Goal: Task Accomplishment & Management: Use online tool/utility

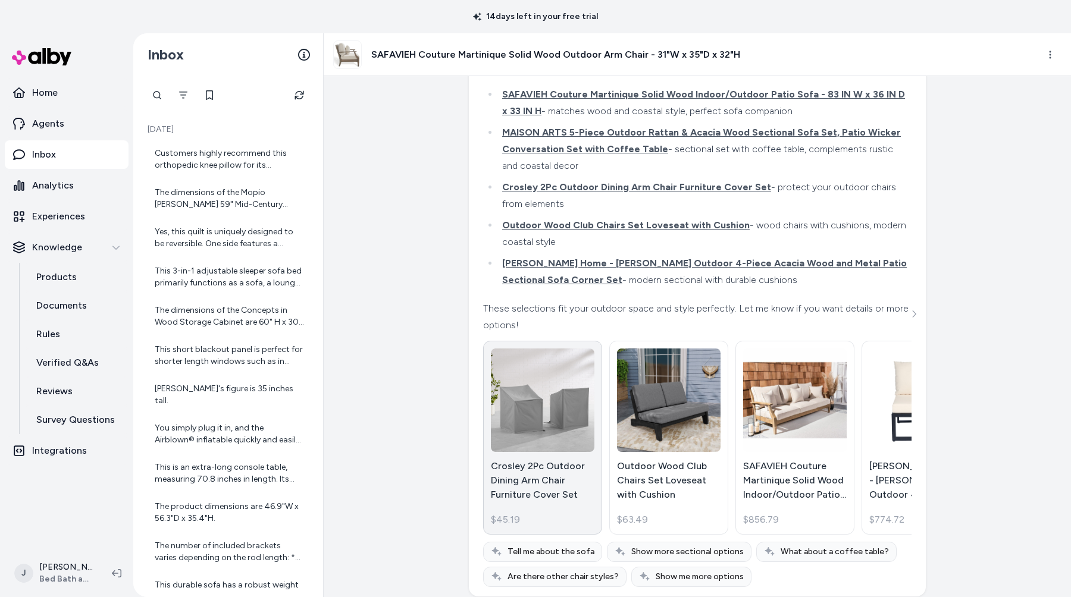
scroll to position [127, 0]
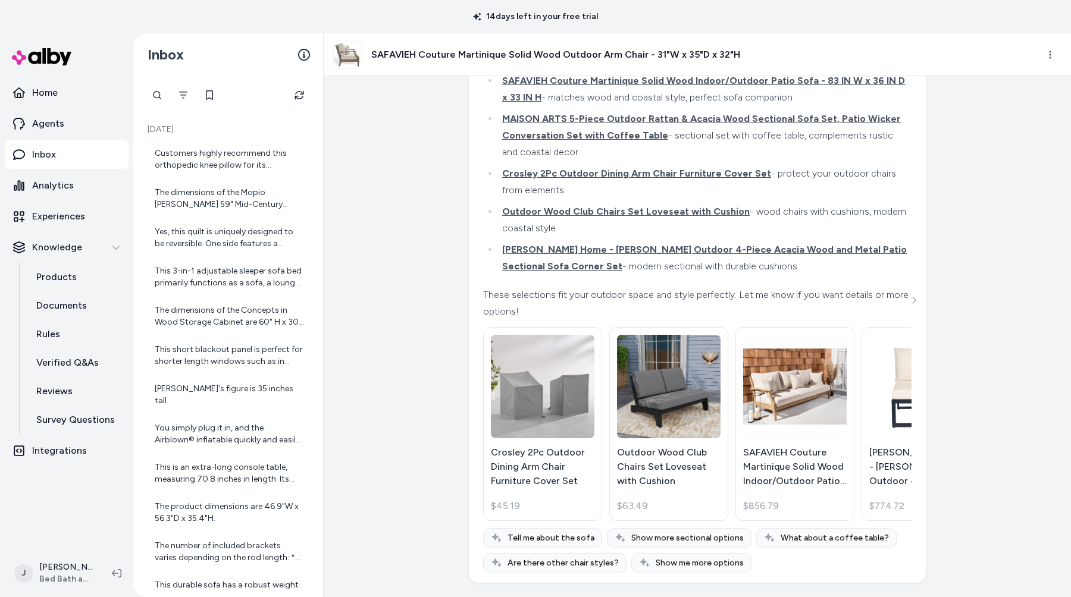
click at [396, 494] on div "Created from Chat at Sep 29, 2025 · 6:21 PM can you complete the room Complete …" at bounding box center [697, 336] width 747 height 521
click at [773, 474] on p "SAFAVIEH Couture Martinique Solid Wood Indoor/Outdoor Patio Sofa - 83 IN W x 36…" at bounding box center [795, 467] width 104 height 43
click at [123, 569] on button at bounding box center [116, 573] width 19 height 19
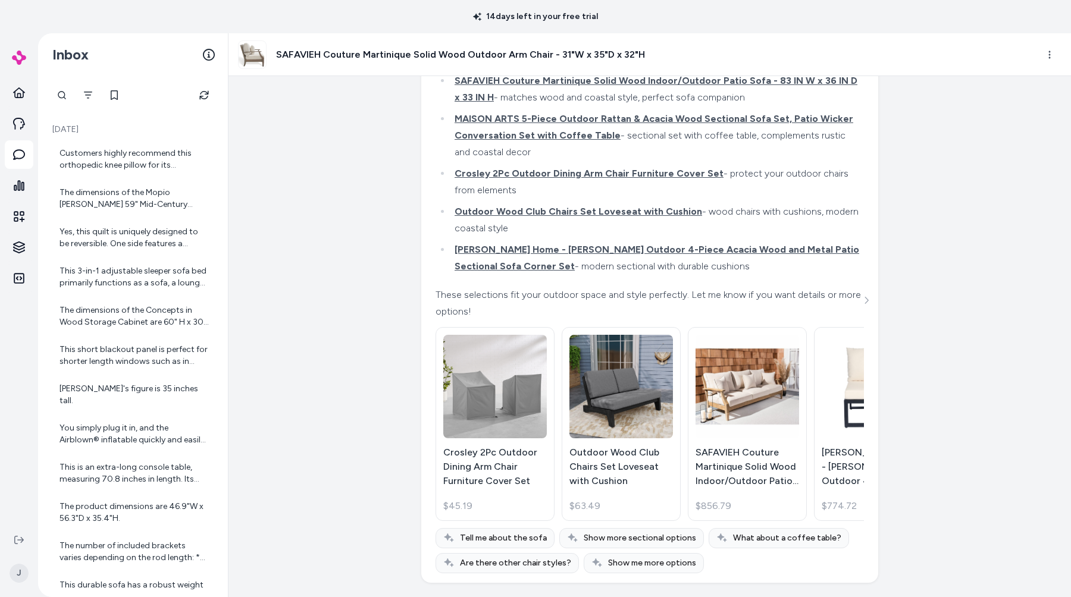
click at [353, 357] on div "Created from Chat at Sep 29, 2025 · 6:21 PM can you complete the room Complete …" at bounding box center [649, 336] width 842 height 521
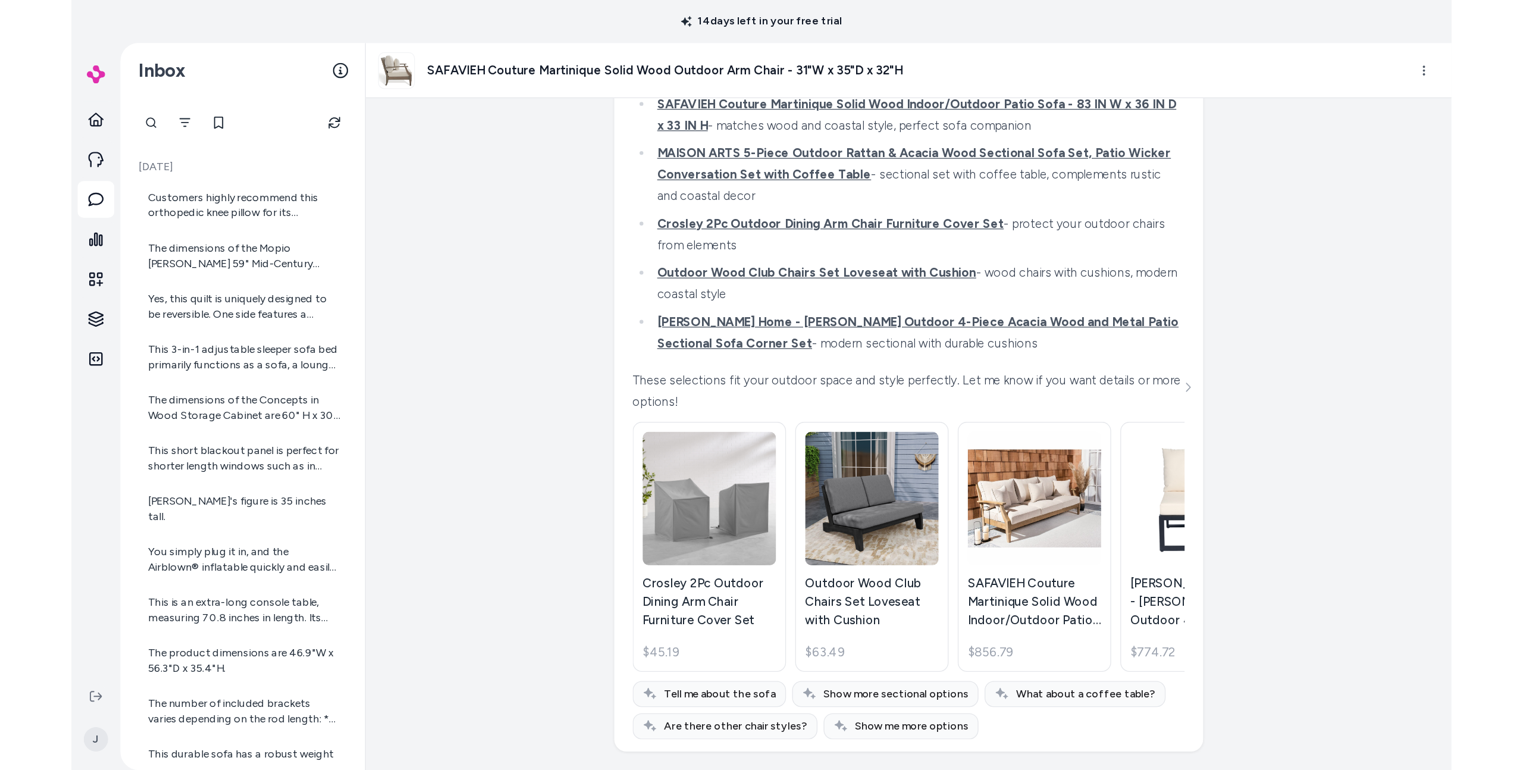
scroll to position [0, 0]
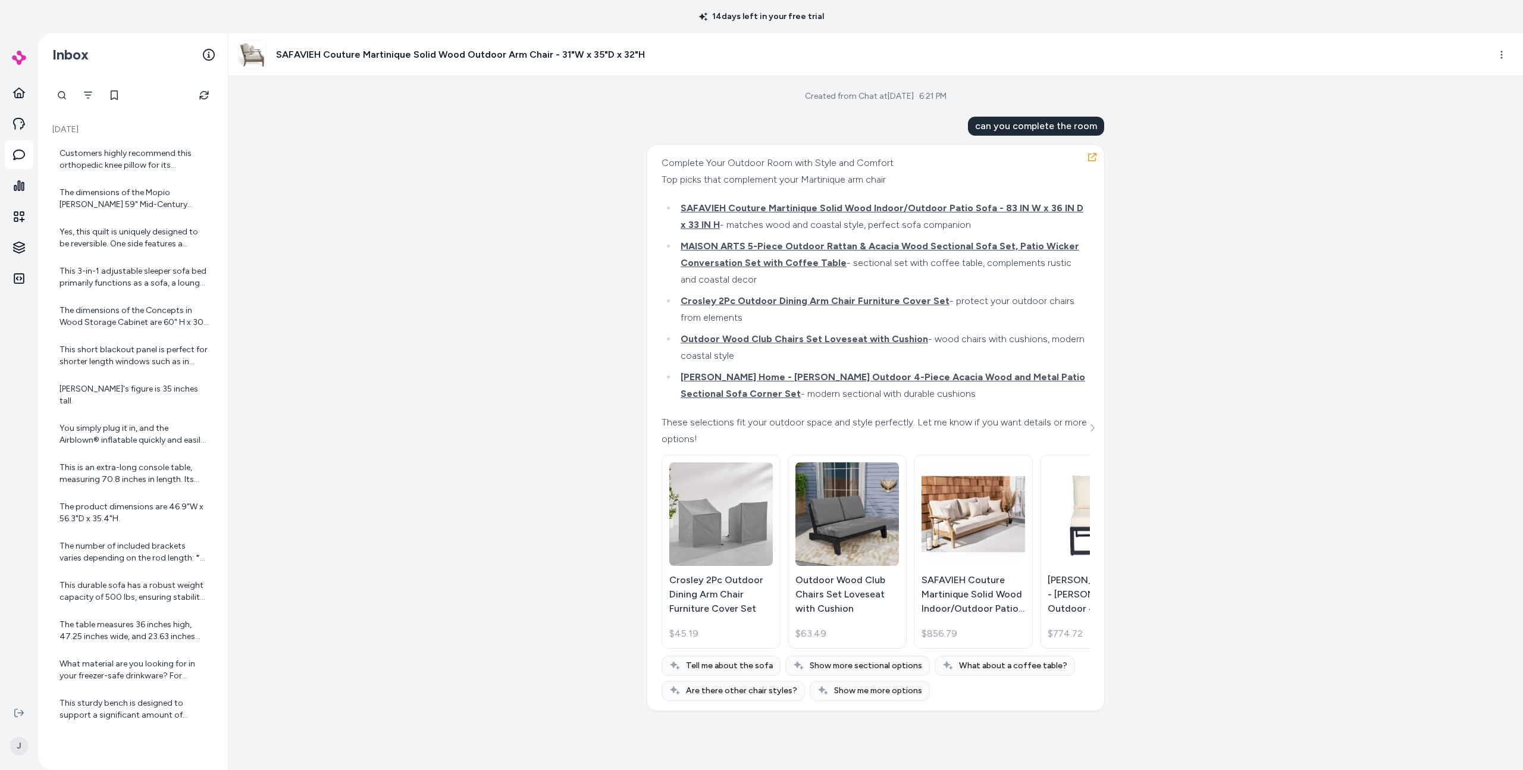
click at [1070, 463] on div "Created from Chat at Sep 29, 2025 · 6:21 PM can you complete the room Complete …" at bounding box center [875, 423] width 1295 height 694
click at [1070, 414] on div "Created from Chat at Sep 29, 2025 · 6:21 PM can you complete the room Complete …" at bounding box center [875, 423] width 1295 height 694
click at [276, 287] on div "Created from Chat at Sep 29, 2025 · 6:21 PM can you complete the room Complete …" at bounding box center [875, 423] width 1295 height 694
drag, startPoint x: 1295, startPoint y: 454, endPoint x: 1283, endPoint y: 458, distance: 12.4
click at [1070, 454] on div "Created from Chat at Sep 29, 2025 · 6:21 PM can you complete the room Complete …" at bounding box center [875, 423] width 1295 height 694
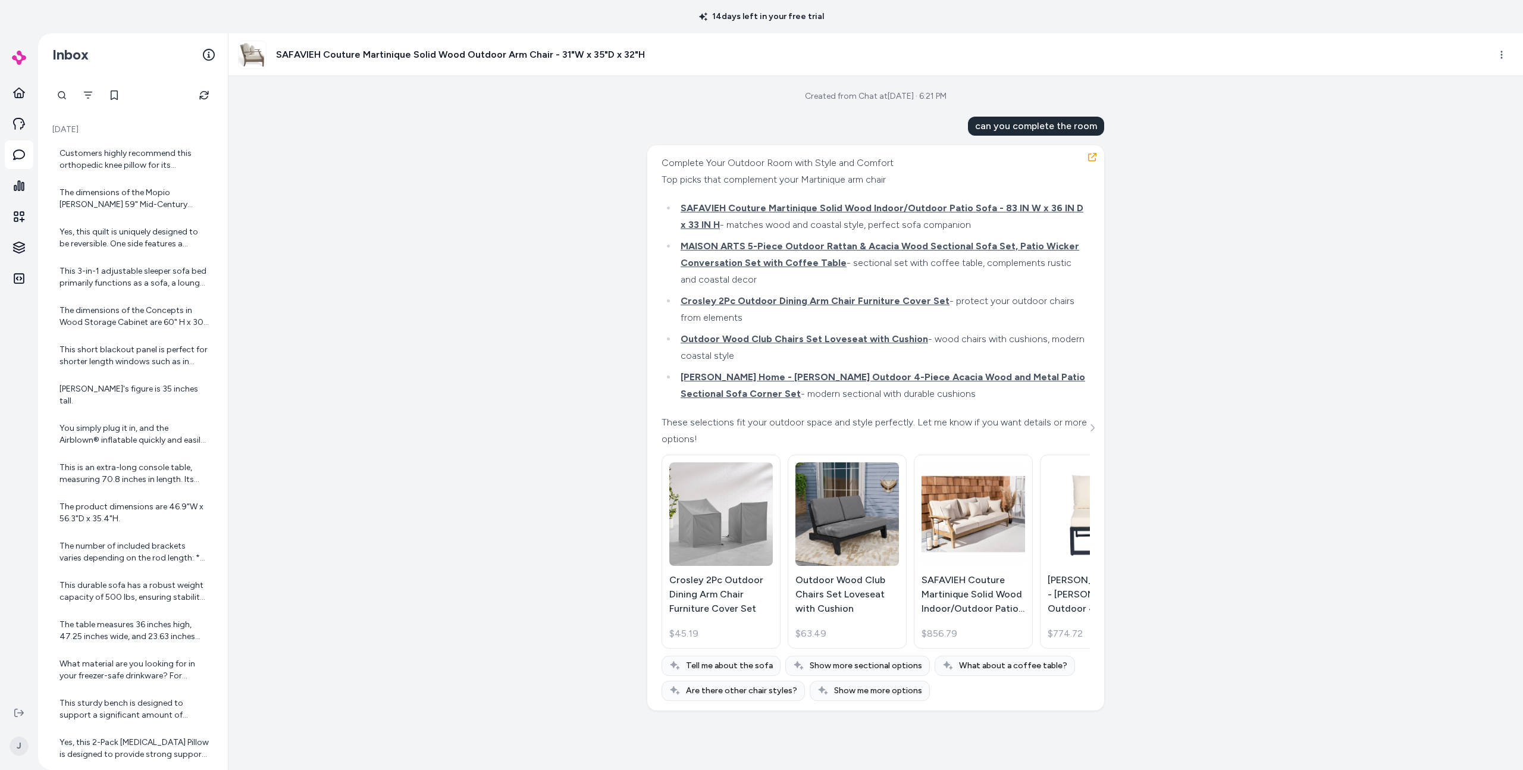
click at [1070, 462] on div "Created from Chat at Sep 29, 2025 · 6:21 PM can you complete the room Complete …" at bounding box center [875, 423] width 1295 height 694
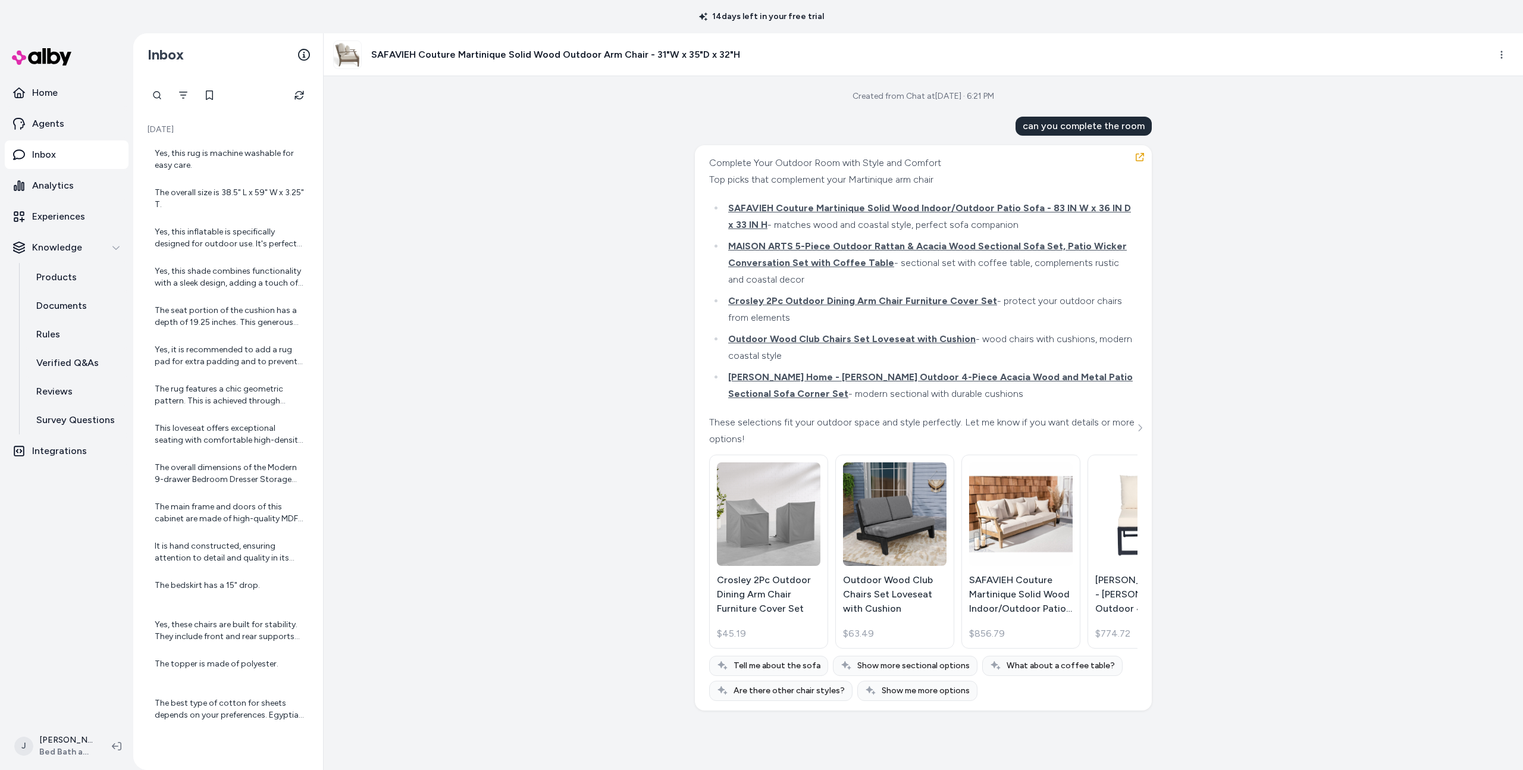
click at [515, 234] on div "Created from Chat at Sep 29, 2025 · 6:21 PM can you complete the room Complete …" at bounding box center [923, 423] width 1199 height 694
